Goal: Task Accomplishment & Management: Use online tool/utility

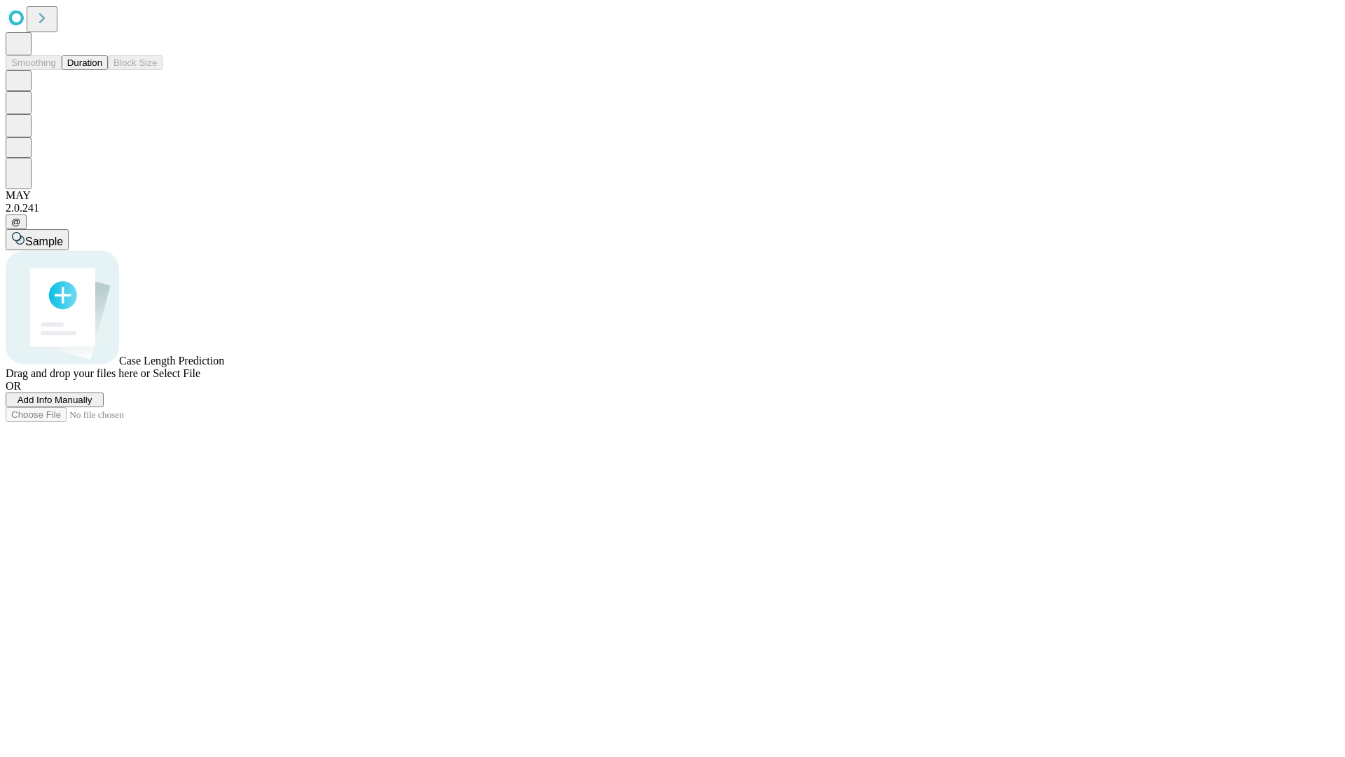
click at [102, 70] on button "Duration" at bounding box center [85, 62] width 46 height 15
click at [92, 405] on span "Add Info Manually" at bounding box center [55, 400] width 75 height 11
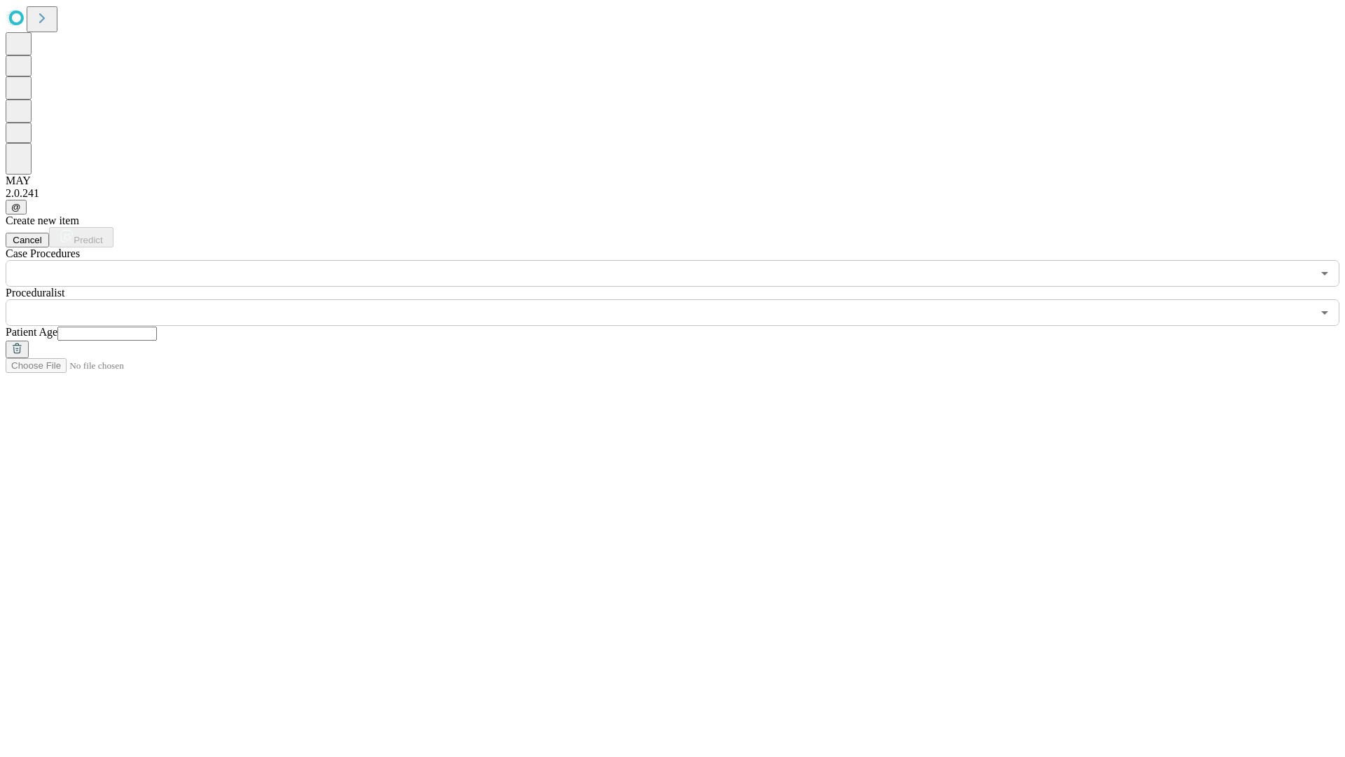
click at [157, 327] on input "text" at bounding box center [107, 334] width 100 height 14
type input "**"
click at [683, 299] on input "text" at bounding box center [659, 312] width 1307 height 27
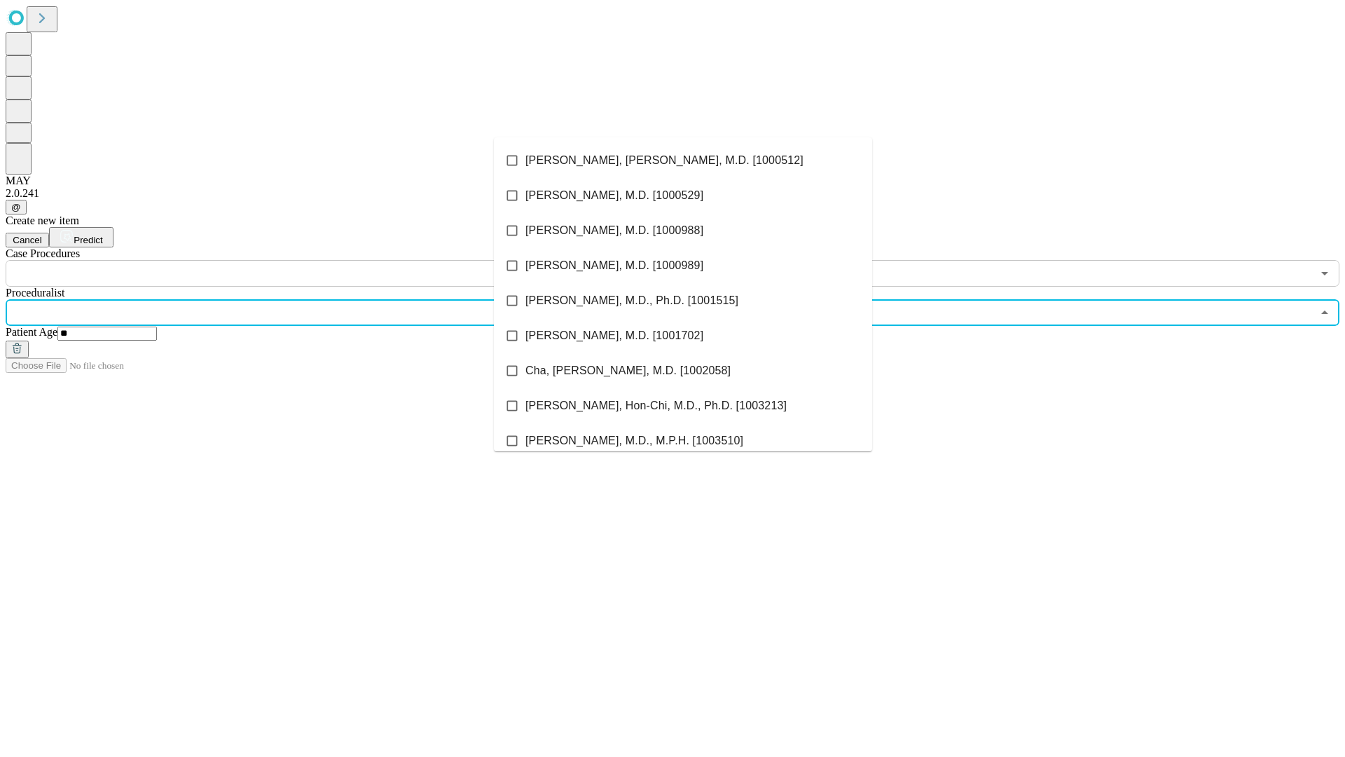
click at [683, 160] on li "[PERSON_NAME], [PERSON_NAME], M.D. [1000512]" at bounding box center [683, 160] width 378 height 35
click at [294, 260] on input "text" at bounding box center [659, 273] width 1307 height 27
